Goal: Task Accomplishment & Management: Use online tool/utility

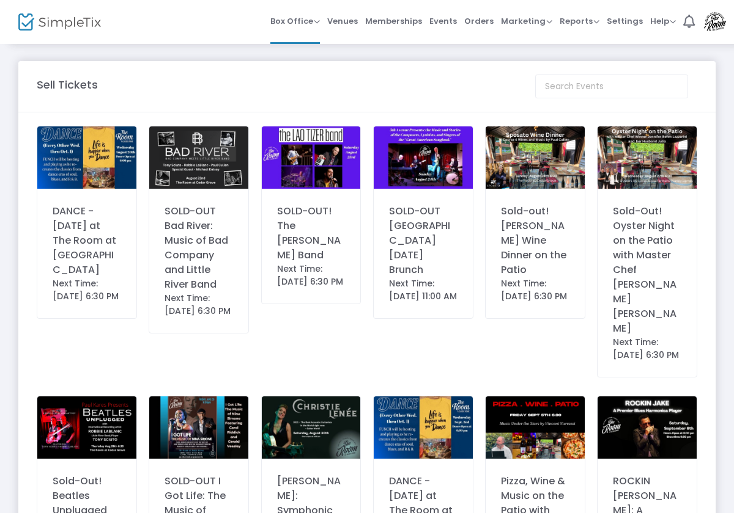
click at [103, 178] on img at bounding box center [86, 158] width 99 height 62
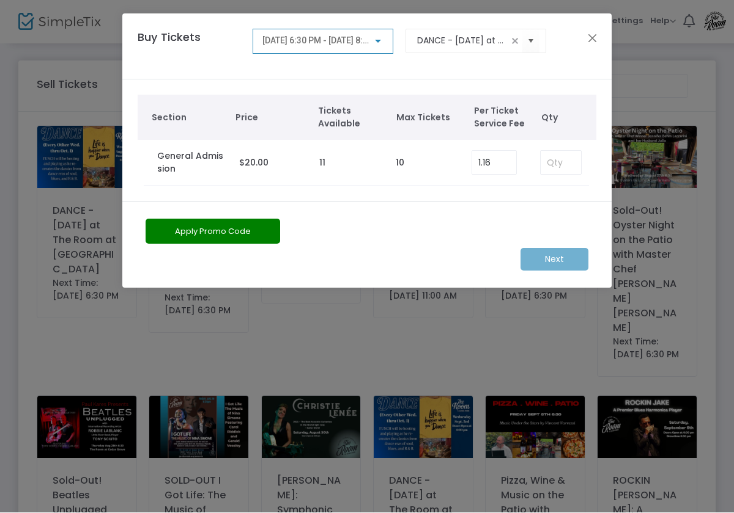
click at [556, 257] on div "Next" at bounding box center [366, 260] width 455 height 23
click at [553, 257] on div "Next" at bounding box center [366, 260] width 455 height 23
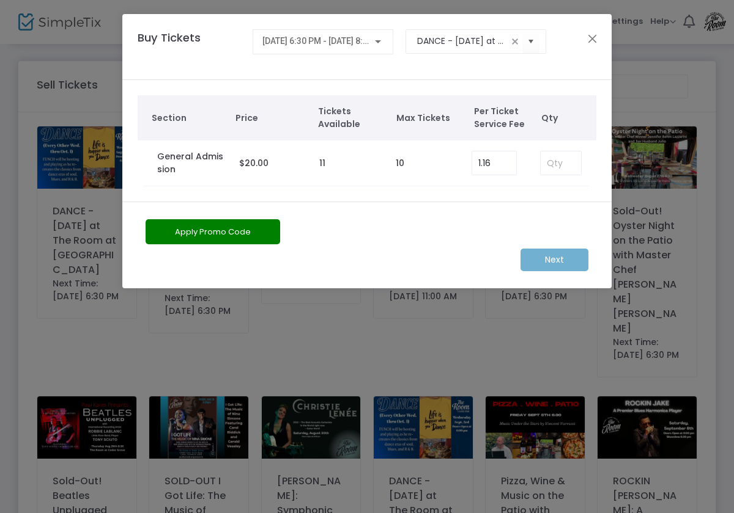
click at [561, 258] on div "Next" at bounding box center [366, 260] width 455 height 23
click at [564, 259] on div "Next" at bounding box center [366, 260] width 455 height 23
click at [547, 258] on div "Next" at bounding box center [366, 260] width 455 height 23
click at [591, 40] on button "Close" at bounding box center [592, 39] width 16 height 16
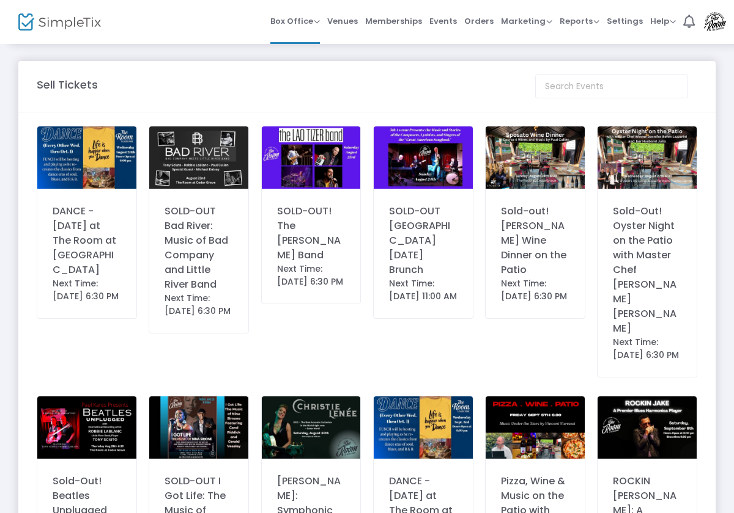
click at [103, 162] on img at bounding box center [86, 158] width 99 height 62
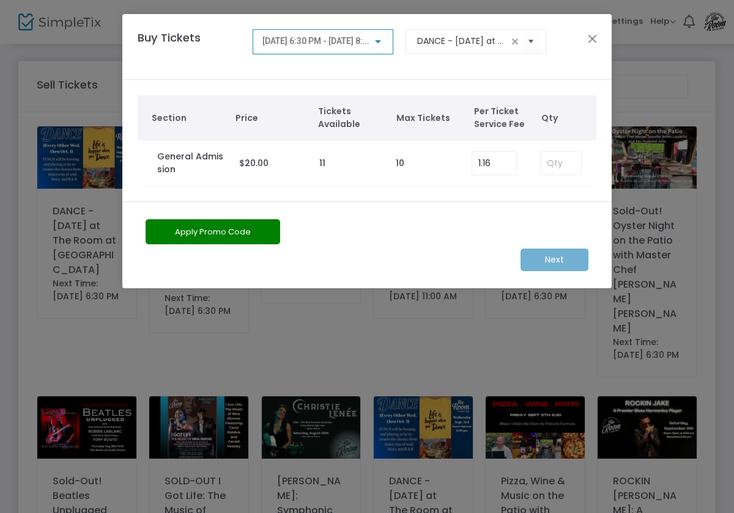
click at [562, 257] on div "Next" at bounding box center [366, 260] width 455 height 23
